Goal: Navigation & Orientation: Find specific page/section

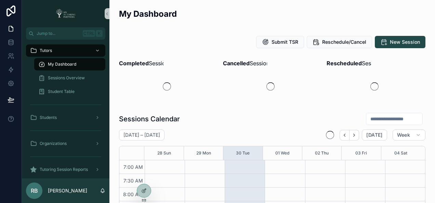
scroll to position [191, 0]
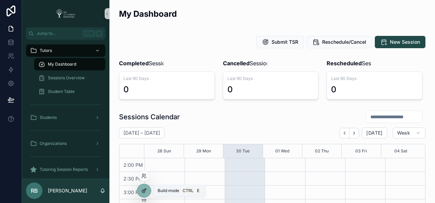
click at [147, 191] on div at bounding box center [144, 190] width 14 height 13
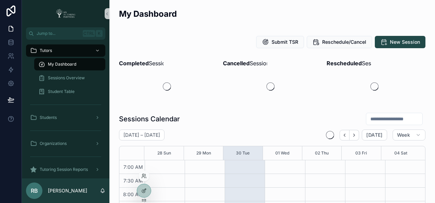
scroll to position [191, 0]
click at [143, 194] on div at bounding box center [144, 190] width 14 height 13
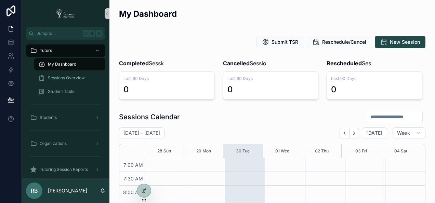
scroll to position [191, 0]
click at [35, 167] on icon "scrollable content" at bounding box center [33, 169] width 7 height 7
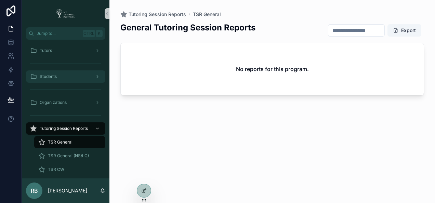
click at [71, 77] on div "Students" at bounding box center [65, 76] width 71 height 11
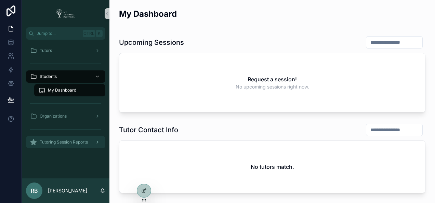
click at [62, 143] on span "Tutoring Session Reports" at bounding box center [64, 141] width 48 height 5
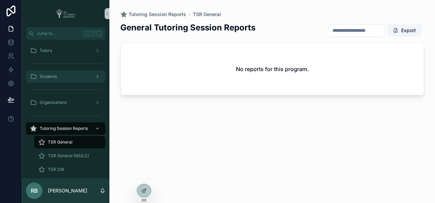
click at [64, 73] on div "Students" at bounding box center [65, 76] width 71 height 11
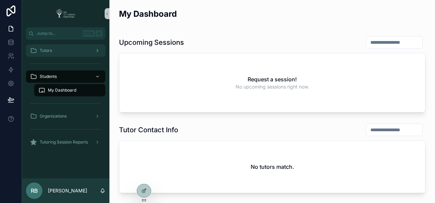
click at [67, 51] on div "Tutors" at bounding box center [65, 50] width 71 height 11
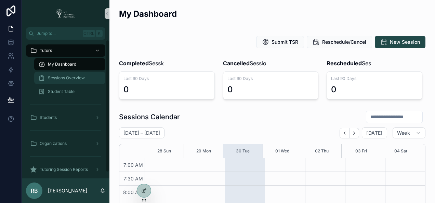
scroll to position [191, 0]
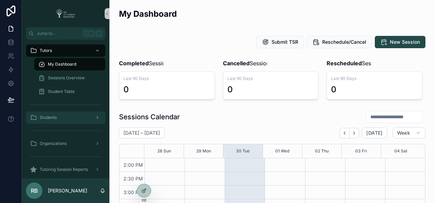
click at [61, 118] on div "Students" at bounding box center [65, 117] width 71 height 11
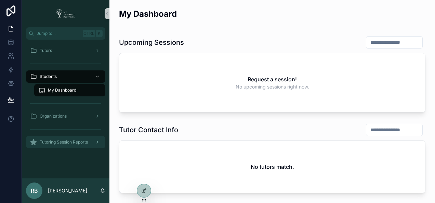
click at [70, 141] on span "Tutoring Session Reports" at bounding box center [64, 141] width 48 height 5
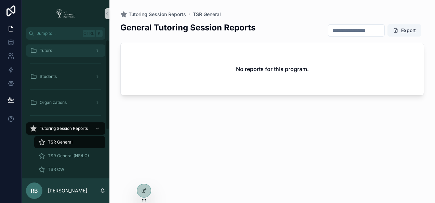
click at [65, 47] on div "Tutors" at bounding box center [65, 50] width 71 height 11
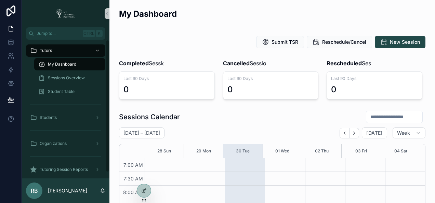
scroll to position [191, 0]
click at [71, 171] on span "Tutoring Session Reports" at bounding box center [64, 169] width 48 height 5
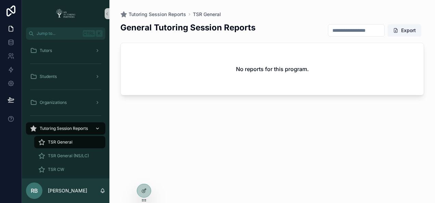
click at [71, 171] on div "TSR CW" at bounding box center [69, 169] width 63 height 11
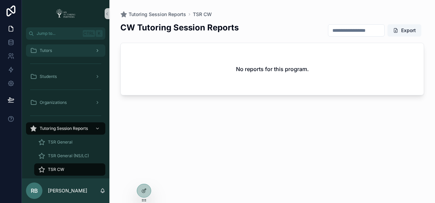
click at [62, 52] on div "Tutors" at bounding box center [65, 50] width 71 height 11
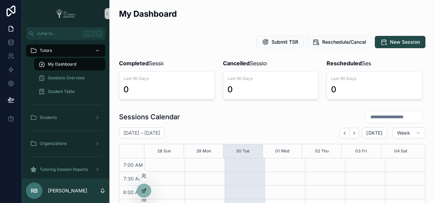
scroll to position [191, 0]
click at [145, 176] on icon at bounding box center [143, 175] width 5 height 5
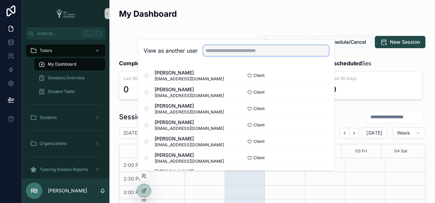
click at [224, 52] on input "text" at bounding box center [266, 50] width 126 height 11
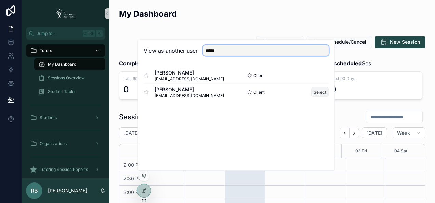
type input "*****"
click at [319, 92] on button "Select" at bounding box center [320, 92] width 18 height 10
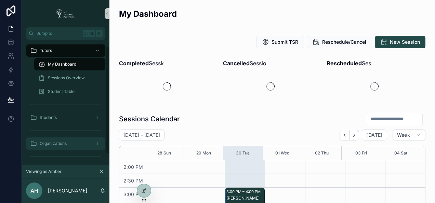
scroll to position [19, 0]
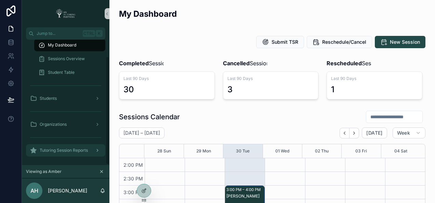
click at [61, 153] on div "Tutoring Session Reports" at bounding box center [65, 150] width 71 height 11
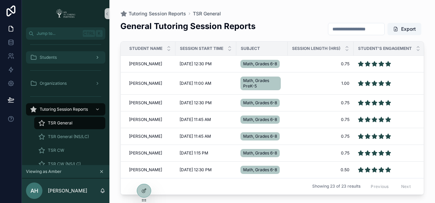
click at [55, 60] on div "Students" at bounding box center [65, 57] width 71 height 11
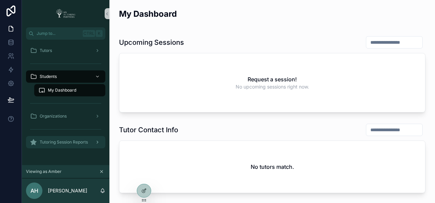
click at [65, 145] on div "Tutoring Session Reports" at bounding box center [65, 142] width 71 height 11
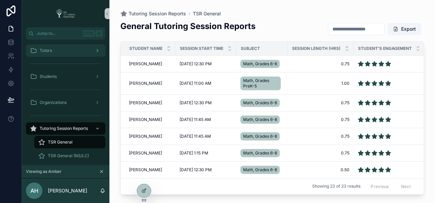
click at [60, 48] on div "Tutors" at bounding box center [65, 50] width 71 height 11
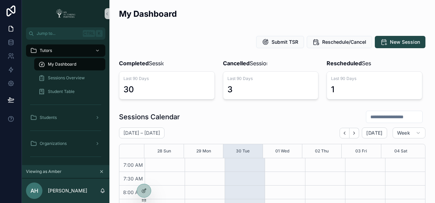
scroll to position [191, 0]
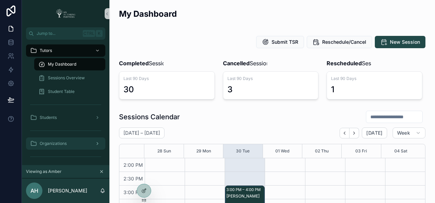
click at [69, 139] on div "Organizations" at bounding box center [65, 143] width 71 height 11
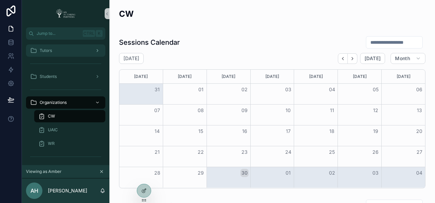
click at [63, 53] on div "Tutors" at bounding box center [65, 50] width 71 height 11
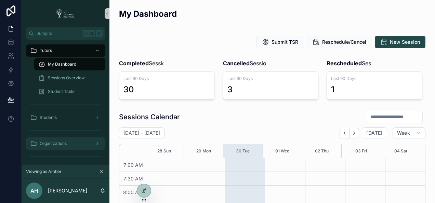
scroll to position [191, 0]
click at [70, 148] on div "Organizations" at bounding box center [65, 143] width 71 height 11
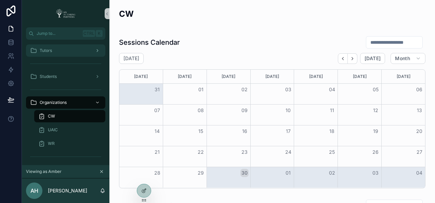
click at [56, 49] on div "Tutors" at bounding box center [65, 50] width 71 height 11
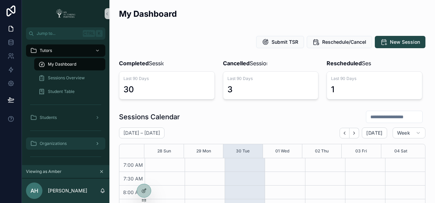
scroll to position [191, 0]
click at [65, 145] on span "Organizations" at bounding box center [53, 143] width 27 height 5
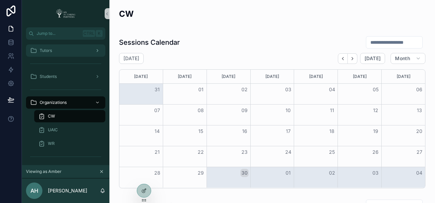
click at [56, 45] on div "Tutors" at bounding box center [65, 50] width 71 height 11
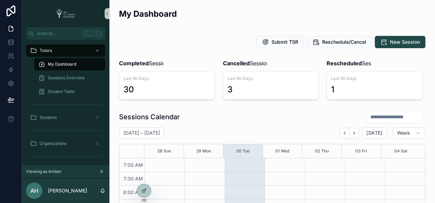
scroll to position [191, 0]
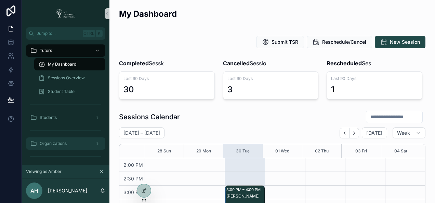
click at [64, 143] on span "Organizations" at bounding box center [53, 143] width 27 height 5
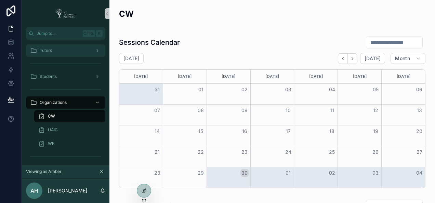
click at [55, 47] on div "Tutors" at bounding box center [65, 50] width 71 height 11
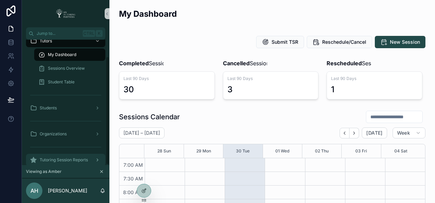
scroll to position [19, 0]
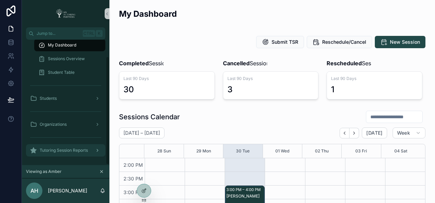
click at [56, 156] on link "Tutoring Session Reports" at bounding box center [65, 150] width 79 height 12
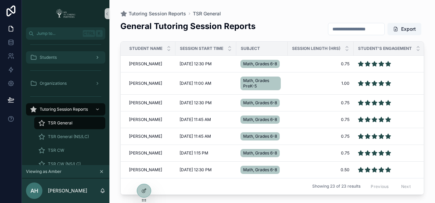
click at [64, 56] on div "Students" at bounding box center [65, 57] width 71 height 11
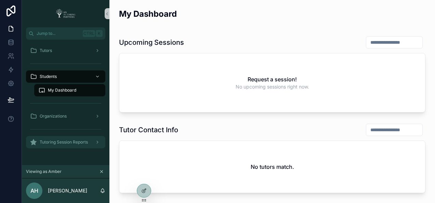
click at [60, 139] on div "Tutoring Session Reports" at bounding box center [65, 142] width 71 height 11
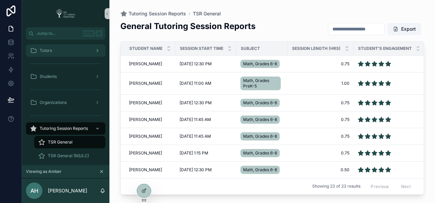
click at [62, 49] on div "Tutors" at bounding box center [65, 50] width 71 height 11
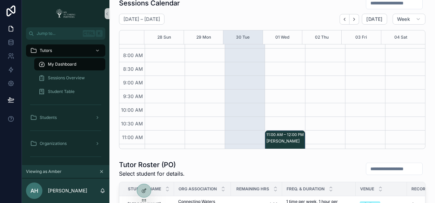
scroll to position [137, 0]
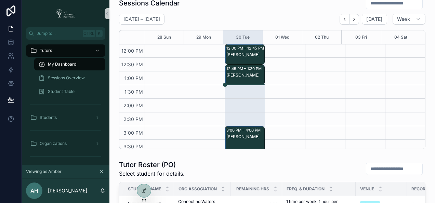
click at [240, 78] on div "[PERSON_NAME]" at bounding box center [245, 74] width 38 height 5
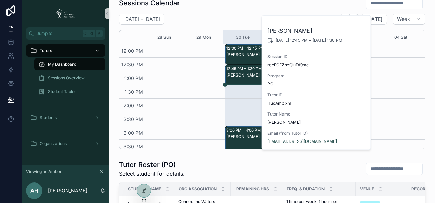
click at [249, 78] on div "[PERSON_NAME]" at bounding box center [245, 74] width 38 height 5
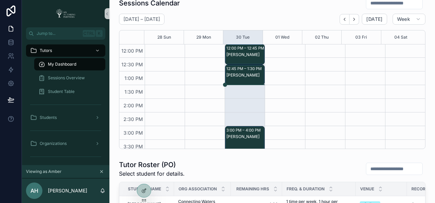
click at [249, 78] on div "[PERSON_NAME]" at bounding box center [245, 74] width 38 height 5
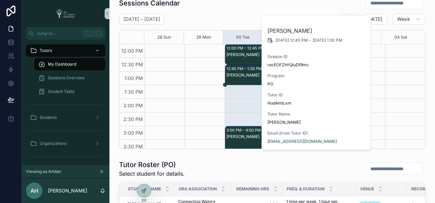
click at [251, 78] on div "[PERSON_NAME]" at bounding box center [245, 74] width 38 height 5
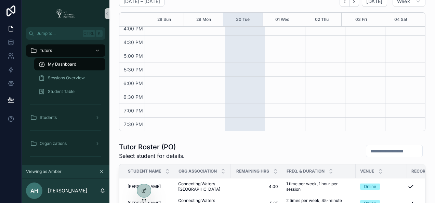
scroll to position [0, 0]
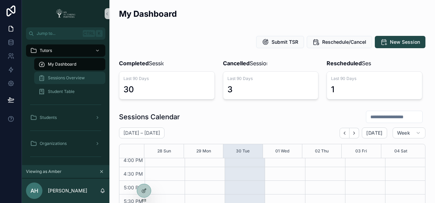
drag, startPoint x: 73, startPoint y: 82, endPoint x: 73, endPoint y: 79, distance: 3.4
click at [73, 82] on div "Sessions Overview" at bounding box center [69, 77] width 63 height 11
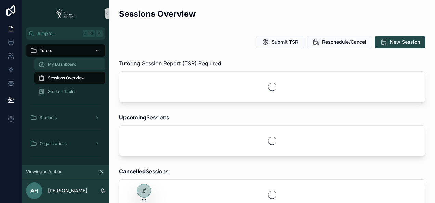
click at [69, 63] on span "My Dashboard" at bounding box center [62, 64] width 28 height 5
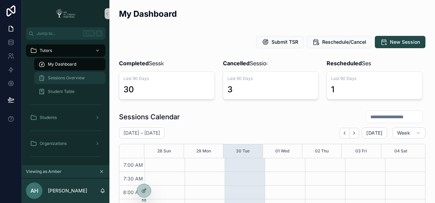
scroll to position [191, 0]
click at [73, 74] on div "Sessions Overview" at bounding box center [69, 77] width 63 height 11
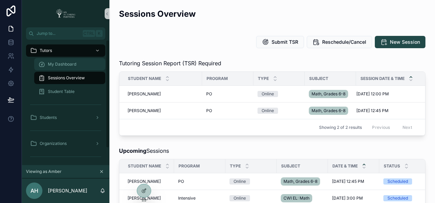
click at [62, 64] on span "My Dashboard" at bounding box center [62, 64] width 28 height 5
